Goal: Feedback & Contribution: Submit feedback/report problem

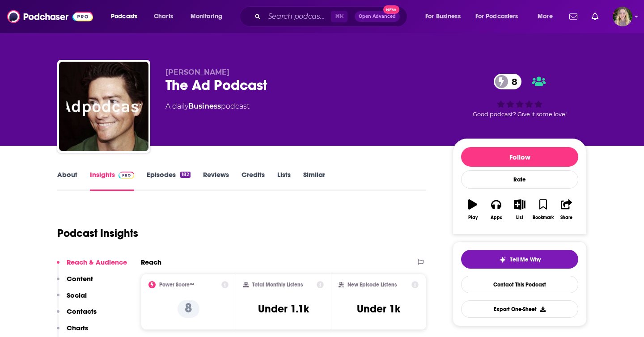
click at [260, 175] on link "Credits" at bounding box center [253, 181] width 23 height 21
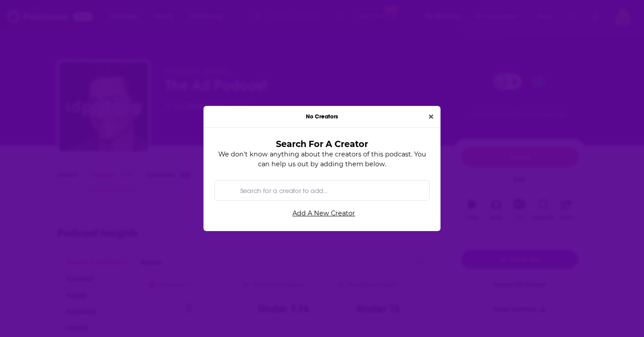
click at [435, 110] on div "No Creators" at bounding box center [322, 117] width 237 height 22
click at [427, 114] on button "Close" at bounding box center [432, 117] width 12 height 10
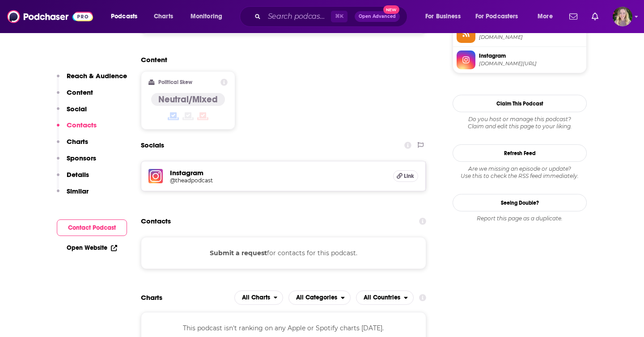
scroll to position [696, 0]
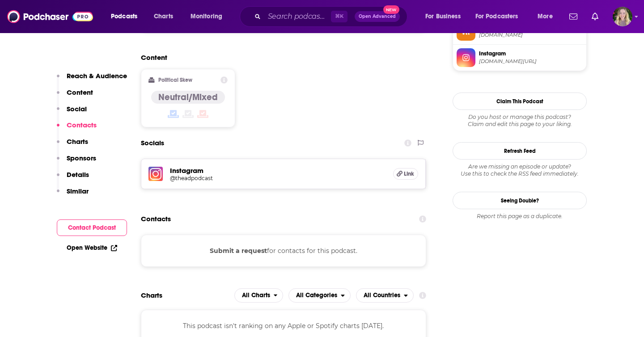
click at [248, 246] on button "Submit a request" at bounding box center [238, 251] width 57 height 10
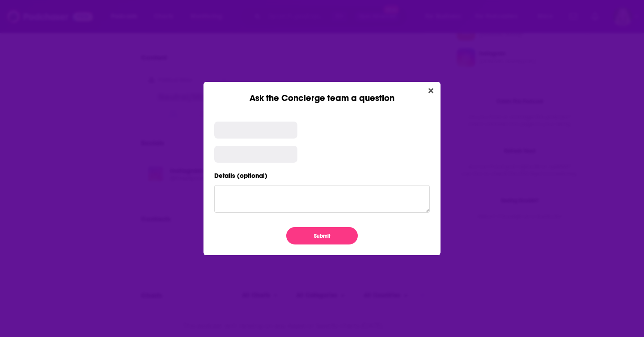
scroll to position [0, 0]
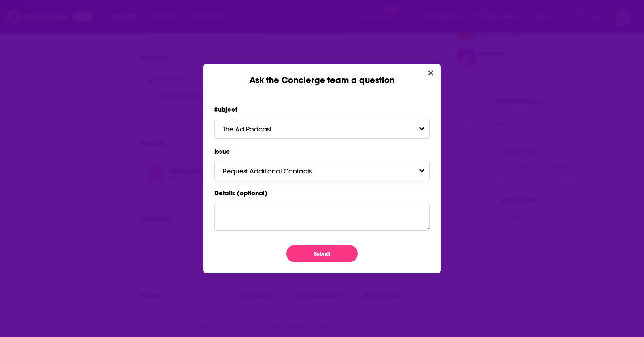
click at [307, 175] on button "Request Additional Contacts" at bounding box center [322, 170] width 216 height 19
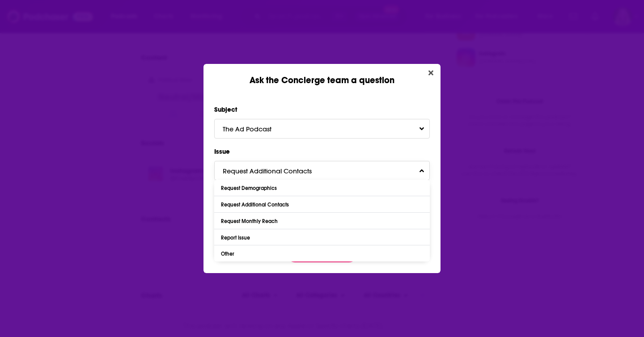
click at [307, 175] on button "Request Additional Contacts" at bounding box center [322, 170] width 216 height 19
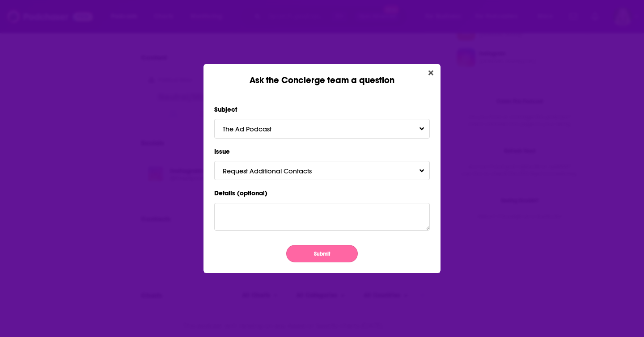
click at [304, 253] on button "Submit" at bounding box center [322, 253] width 72 height 17
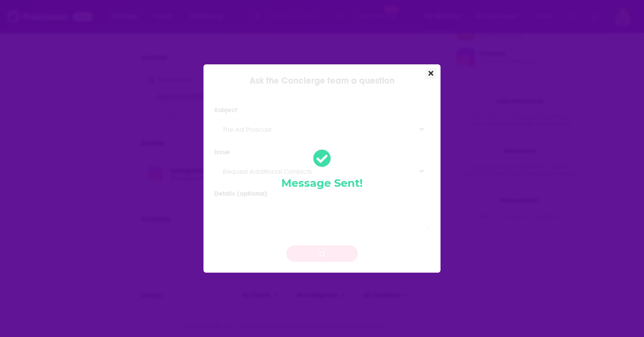
click at [431, 73] on icon "Close" at bounding box center [431, 73] width 5 height 5
